Goal: Information Seeking & Learning: Learn about a topic

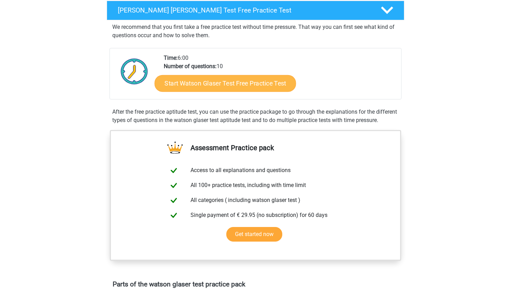
scroll to position [115, 0]
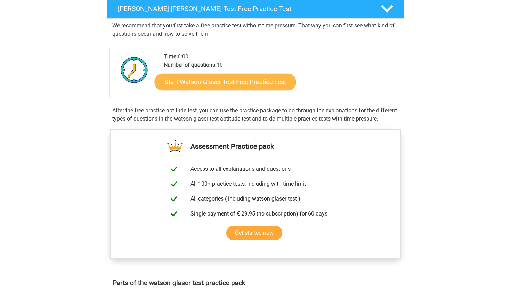
click at [225, 86] on link "Start Watson Glaser Test Free Practice Test" at bounding box center [226, 82] width 142 height 17
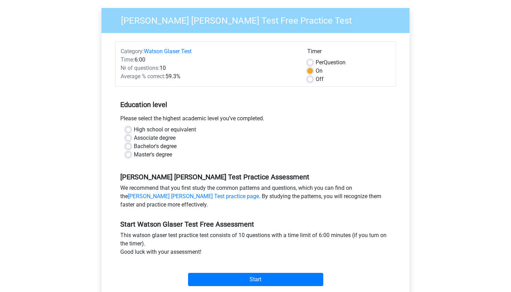
scroll to position [78, 0]
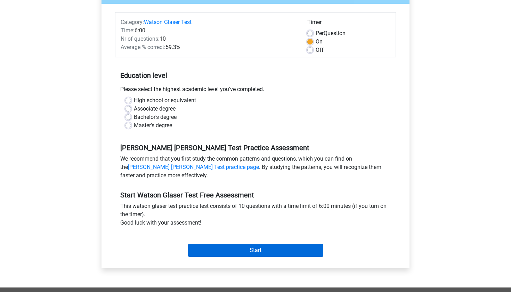
click at [243, 253] on input "Start" at bounding box center [255, 250] width 135 height 13
click at [161, 107] on label "Associate degree" at bounding box center [155, 109] width 42 height 8
click at [131, 107] on input "Associate degree" at bounding box center [129, 108] width 6 height 7
radio input "true"
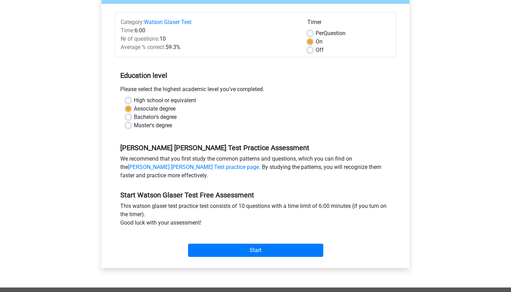
click at [169, 116] on label "Bachelor's degree" at bounding box center [155, 117] width 43 height 8
click at [131, 116] on input "Bachelor's degree" at bounding box center [129, 116] width 6 height 7
radio input "true"
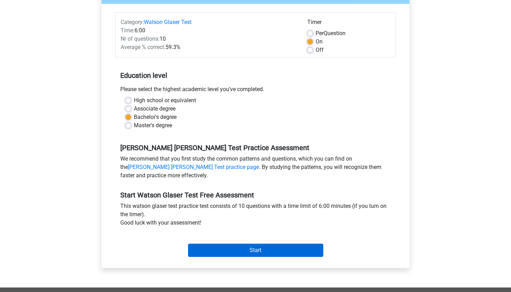
click at [221, 245] on input "Start" at bounding box center [255, 250] width 135 height 13
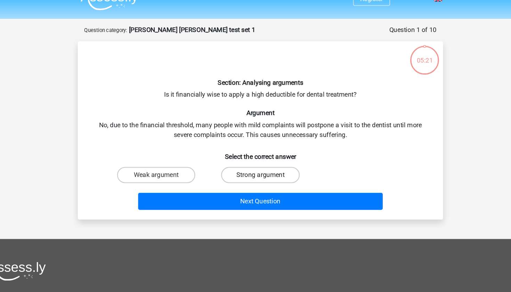
click at [222, 156] on label "Strong argument" at bounding box center [255, 163] width 67 height 14
click at [256, 163] on input "Strong argument" at bounding box center [258, 165] width 5 height 5
radio input "true"
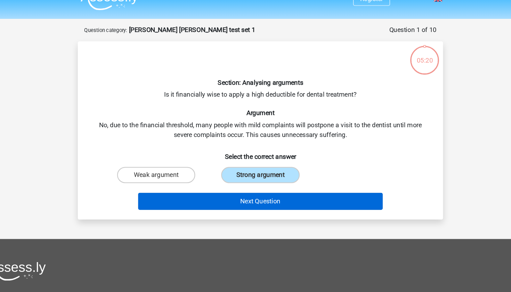
click at [217, 179] on button "Next Question" at bounding box center [256, 186] width 210 height 15
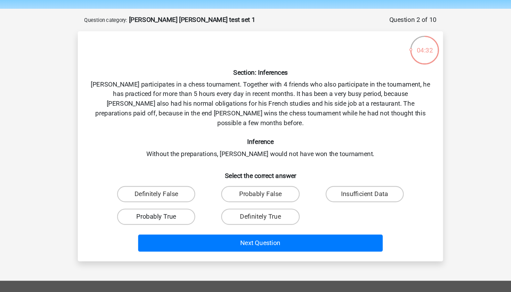
click at [150, 201] on label "Probably True" at bounding box center [165, 208] width 67 height 14
click at [166, 208] on input "Probably True" at bounding box center [168, 210] width 5 height 5
radio input "true"
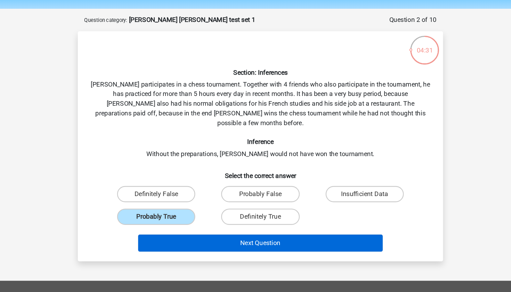
click at [193, 223] on button "Next Question" at bounding box center [256, 230] width 210 height 15
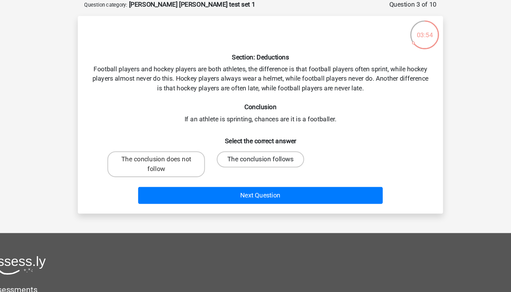
click at [228, 165] on label "The conclusion follows" at bounding box center [255, 172] width 75 height 14
click at [256, 172] on input "The conclusion follows" at bounding box center [258, 174] width 5 height 5
radio input "true"
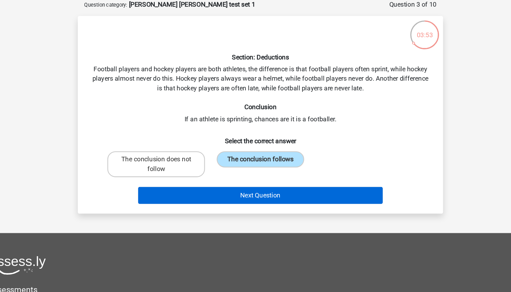
click at [227, 195] on button "Next Question" at bounding box center [256, 202] width 210 height 15
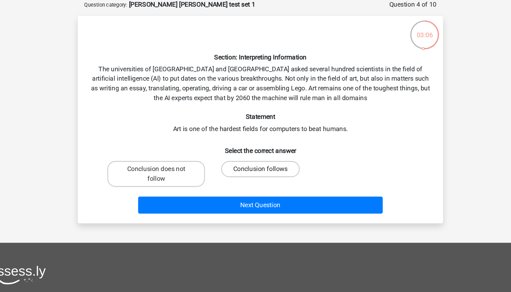
click at [222, 173] on label "Conclusion follows" at bounding box center [255, 180] width 67 height 14
click at [256, 180] on input "Conclusion follows" at bounding box center [258, 182] width 5 height 5
radio input "true"
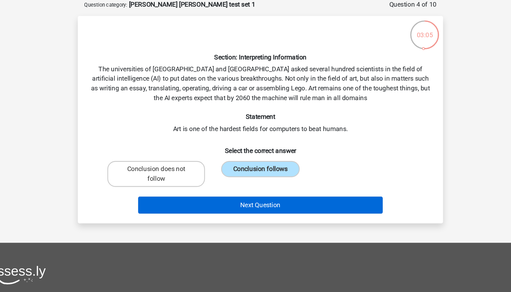
click at [218, 204] on button "Next Question" at bounding box center [256, 211] width 210 height 15
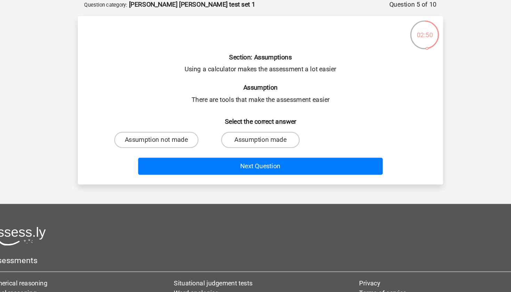
click at [256, 155] on input "Assumption made" at bounding box center [258, 157] width 5 height 5
radio input "true"
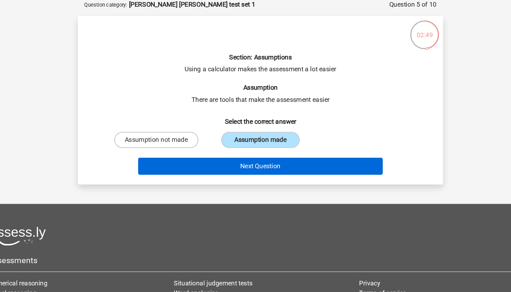
click at [229, 170] on button "Next Question" at bounding box center [256, 177] width 210 height 15
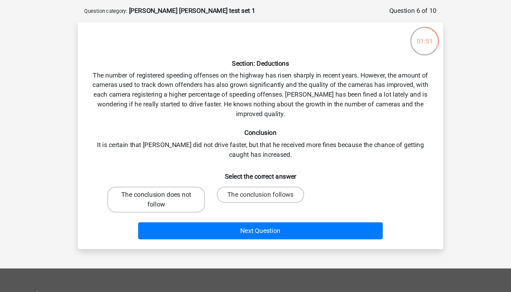
click at [157, 190] on label "The conclusion does not follow" at bounding box center [166, 201] width 84 height 22
click at [166, 197] on input "The conclusion does not follow" at bounding box center [168, 199] width 5 height 5
radio input "true"
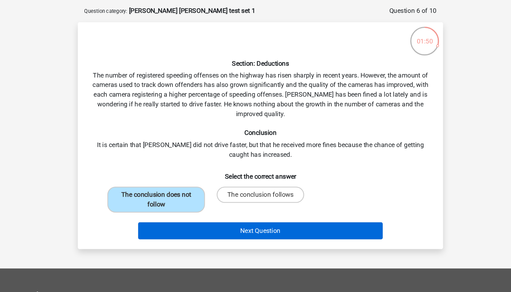
click at [182, 220] on button "Next Question" at bounding box center [256, 227] width 210 height 15
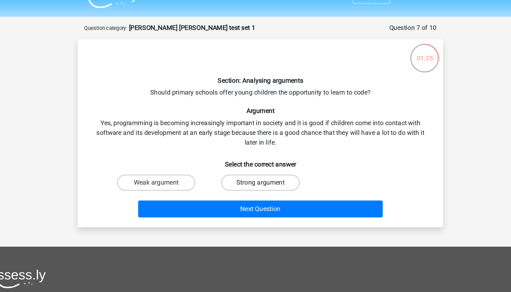
click at [224, 165] on label "Strong argument" at bounding box center [255, 172] width 67 height 14
click at [256, 172] on input "Strong argument" at bounding box center [258, 174] width 5 height 5
radio input "true"
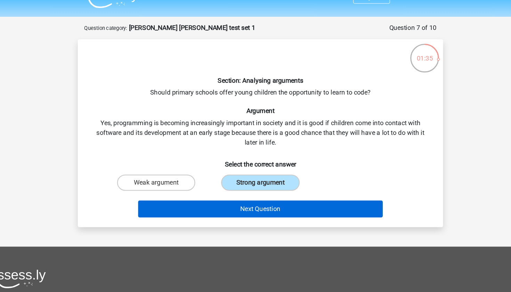
click at [219, 187] on button "Next Question" at bounding box center [256, 194] width 210 height 15
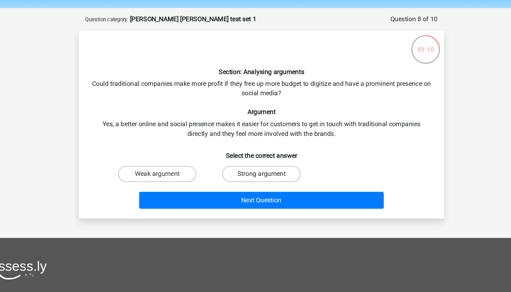
click at [222, 165] on label "Strong argument" at bounding box center [255, 172] width 67 height 14
click at [256, 172] on input "Strong argument" at bounding box center [258, 174] width 5 height 5
radio input "true"
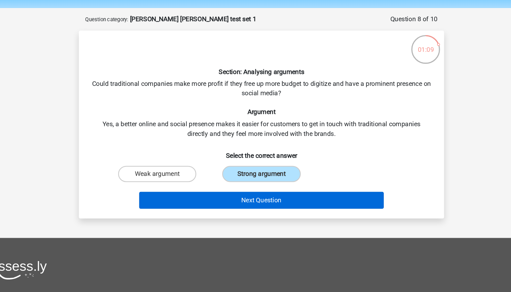
click at [220, 187] on button "Next Question" at bounding box center [256, 194] width 210 height 15
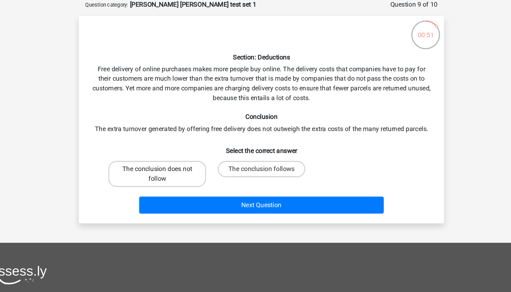
click at [146, 173] on label "The conclusion does not follow" at bounding box center [166, 184] width 84 height 22
click at [166, 180] on input "The conclusion does not follow" at bounding box center [168, 182] width 5 height 5
radio input "true"
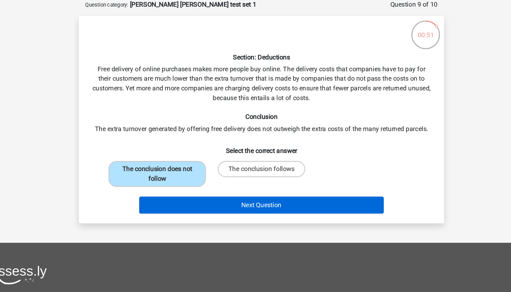
click at [169, 204] on button "Next Question" at bounding box center [256, 211] width 210 height 15
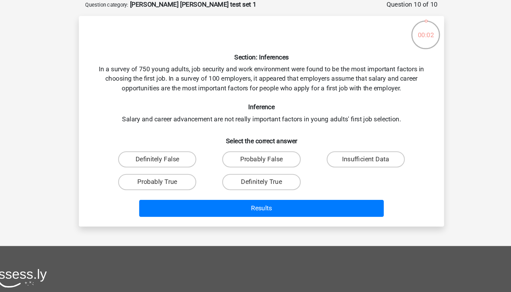
drag, startPoint x: 143, startPoint y: 158, endPoint x: 284, endPoint y: 160, distance: 140.8
click at [284, 162] on div "Definitely False Probably False Insufficient Data Probably True Definitely True" at bounding box center [255, 181] width 268 height 39
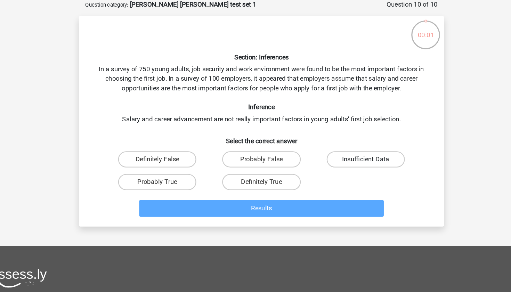
click at [312, 165] on label "Insufficient Data" at bounding box center [345, 172] width 67 height 14
click at [345, 172] on input "Insufficient Data" at bounding box center [347, 174] width 5 height 5
radio input "true"
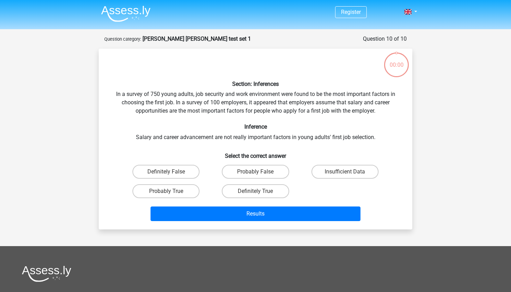
scroll to position [35, 31]
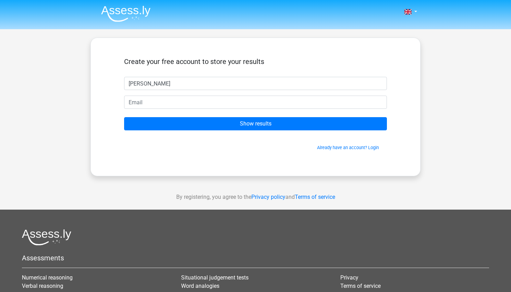
type input "[PERSON_NAME]"
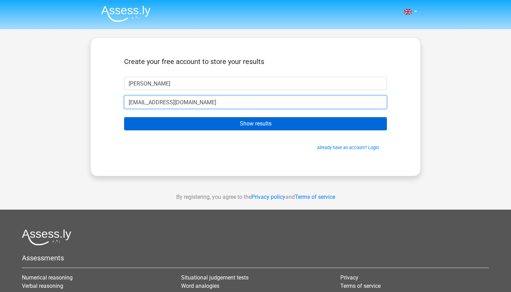
type input "[EMAIL_ADDRESS][DOMAIN_NAME]"
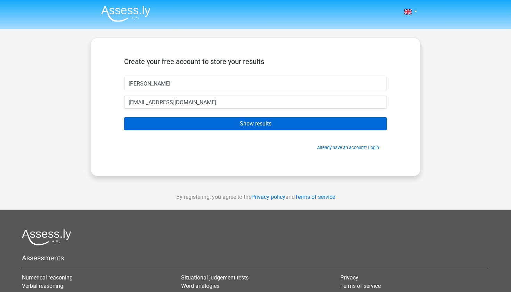
click at [220, 121] on input "Show results" at bounding box center [255, 123] width 263 height 13
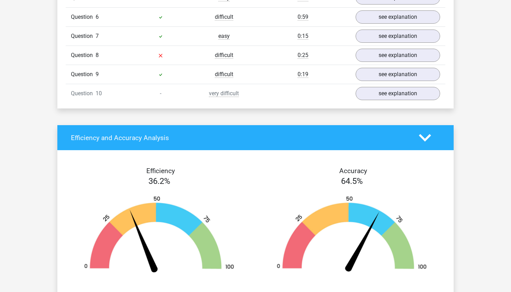
scroll to position [635, 0]
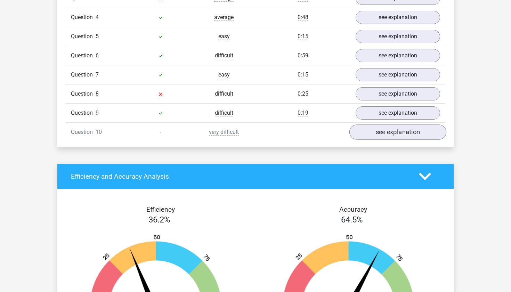
click at [396, 134] on link "see explanation" at bounding box center [397, 131] width 97 height 15
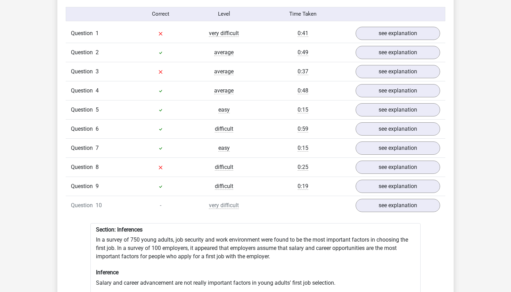
scroll to position [513, 0]
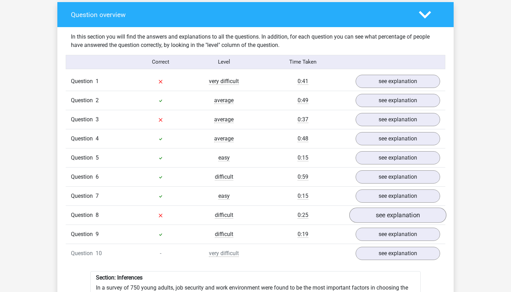
click at [393, 211] on link "see explanation" at bounding box center [397, 215] width 97 height 15
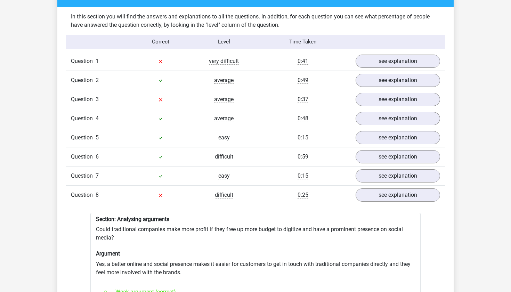
scroll to position [532, 0]
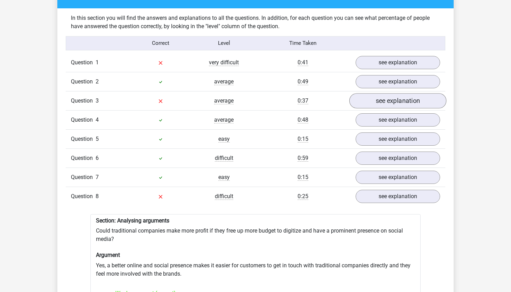
click at [399, 103] on link "see explanation" at bounding box center [397, 100] width 97 height 15
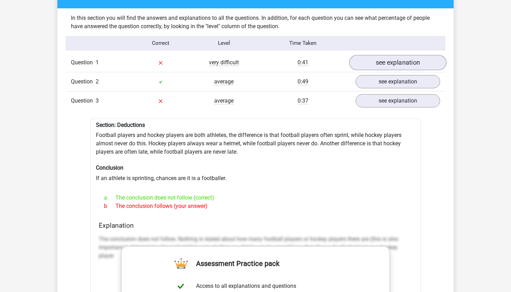
click at [392, 67] on link "see explanation" at bounding box center [397, 62] width 97 height 15
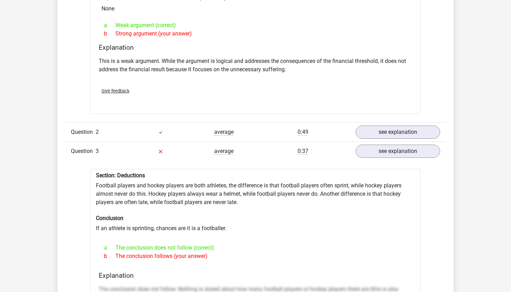
scroll to position [667, 0]
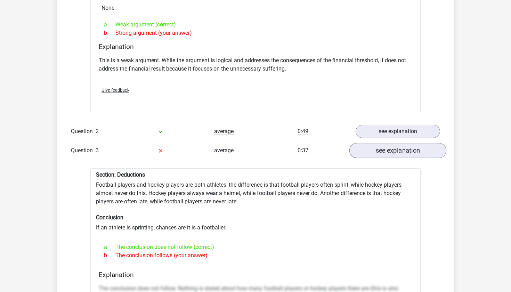
click at [399, 148] on link "see explanation" at bounding box center [397, 150] width 97 height 15
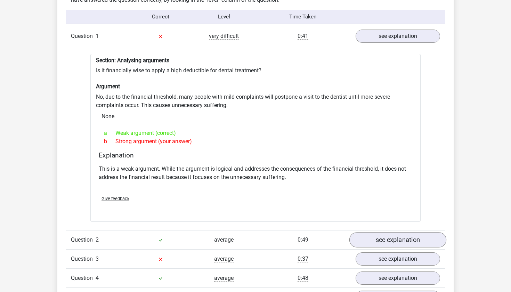
scroll to position [553, 0]
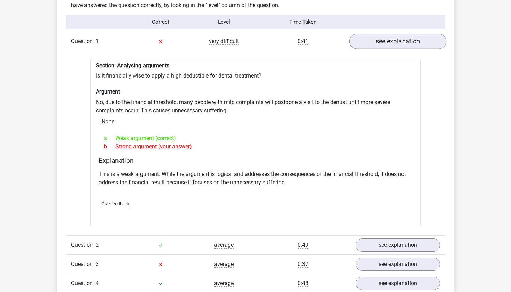
click at [388, 41] on link "see explanation" at bounding box center [397, 41] width 97 height 15
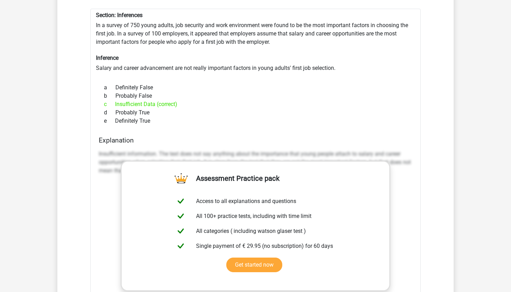
scroll to position [702, 0]
